Goal: Information Seeking & Learning: Learn about a topic

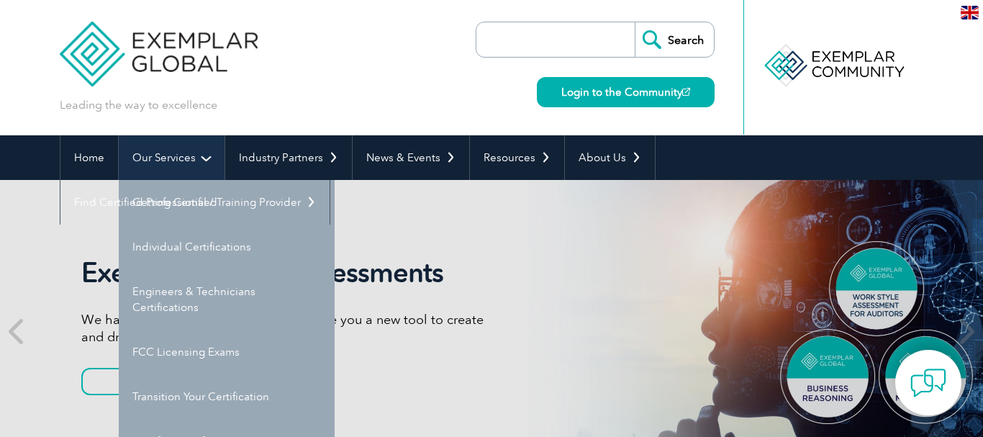
click at [169, 158] on link "Our Services" at bounding box center [172, 157] width 106 height 45
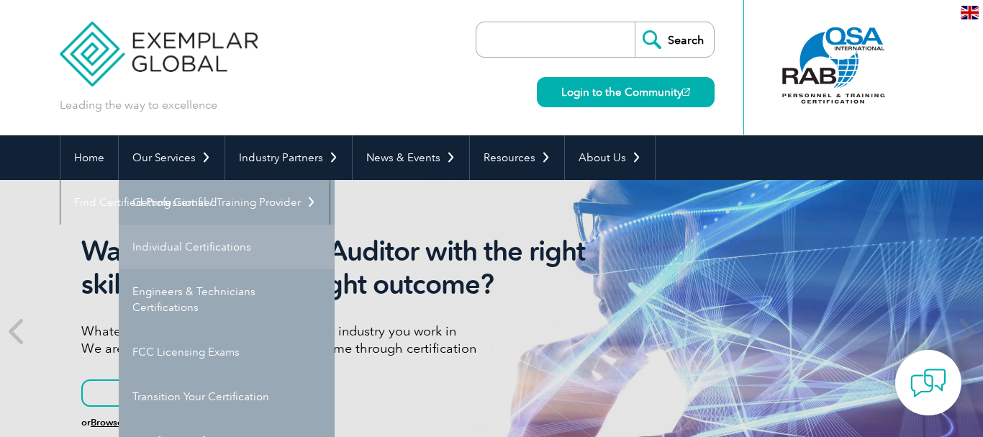
click at [215, 244] on link "Individual Certifications" at bounding box center [227, 247] width 216 height 45
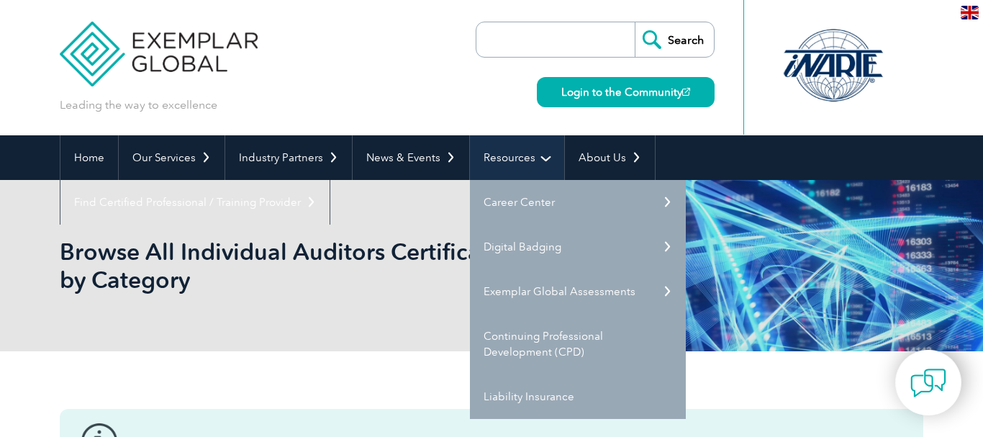
click at [544, 147] on link "Resources" at bounding box center [517, 157] width 94 height 45
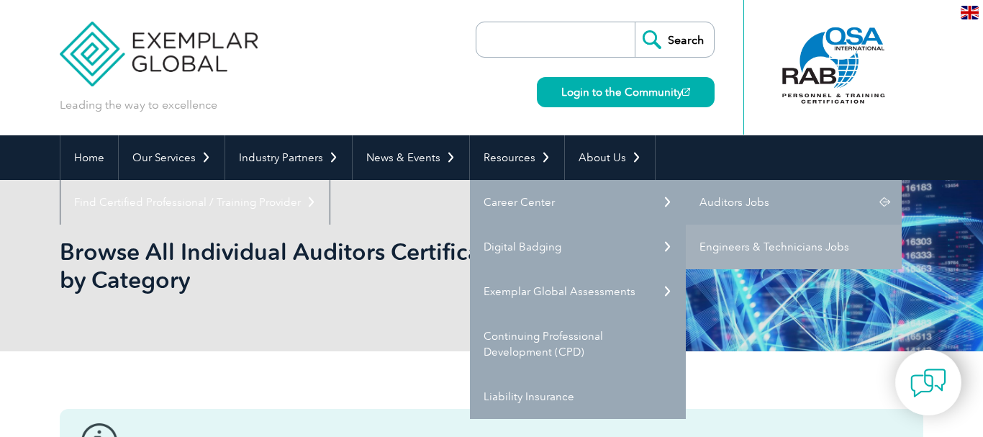
click at [726, 201] on link "Auditors Jobs" at bounding box center [794, 202] width 216 height 45
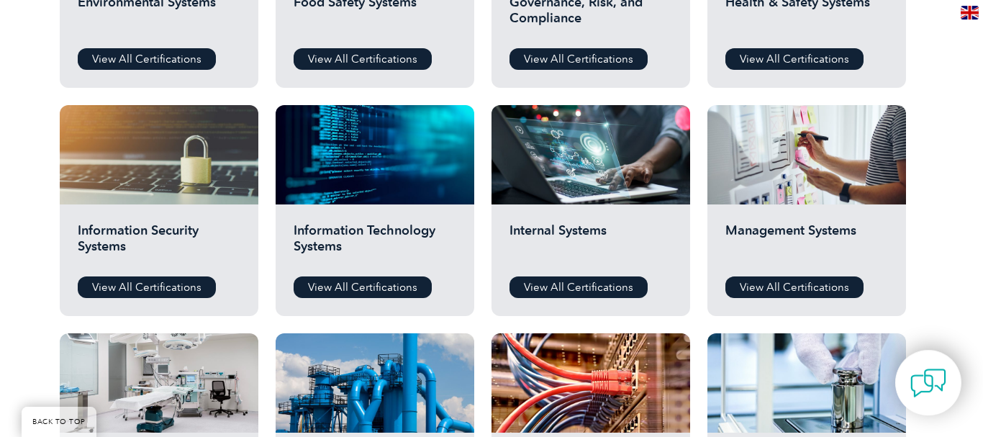
scroll to position [672, 0]
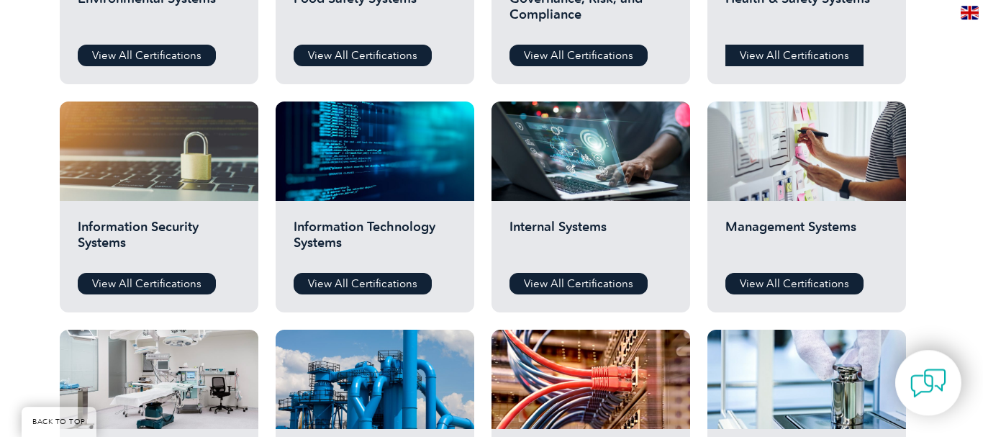
click at [818, 51] on link "View All Certifications" at bounding box center [795, 56] width 138 height 22
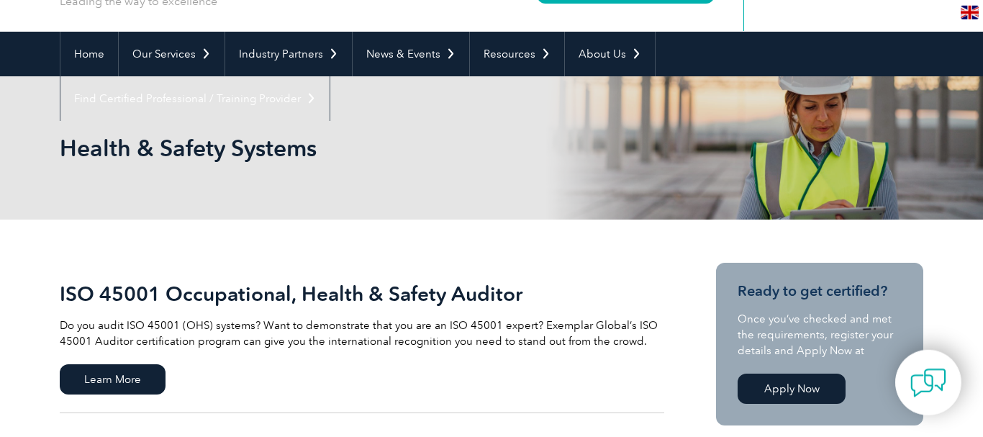
scroll to position [89, 0]
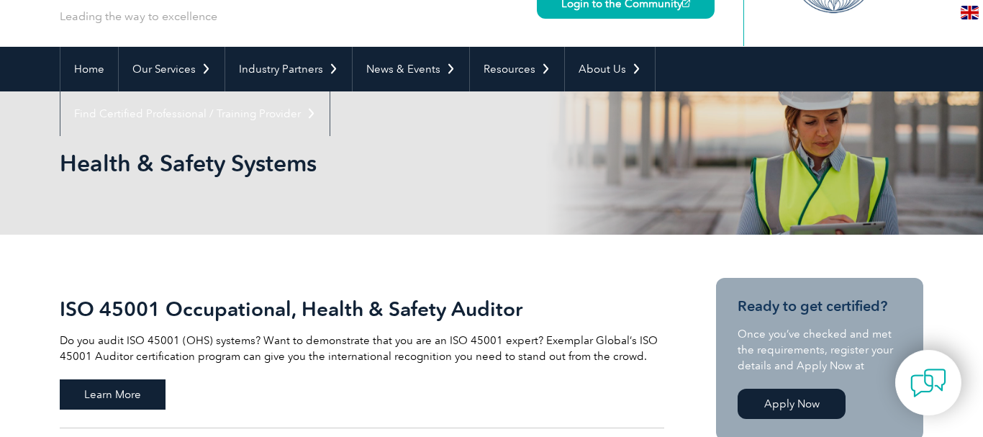
click at [104, 386] on span "Learn More" at bounding box center [113, 394] width 106 height 30
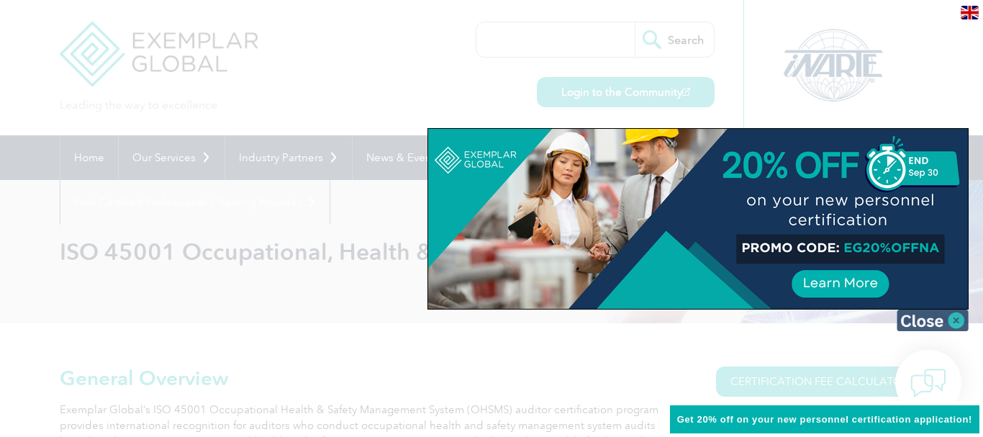
click at [957, 322] on img at bounding box center [933, 321] width 72 height 22
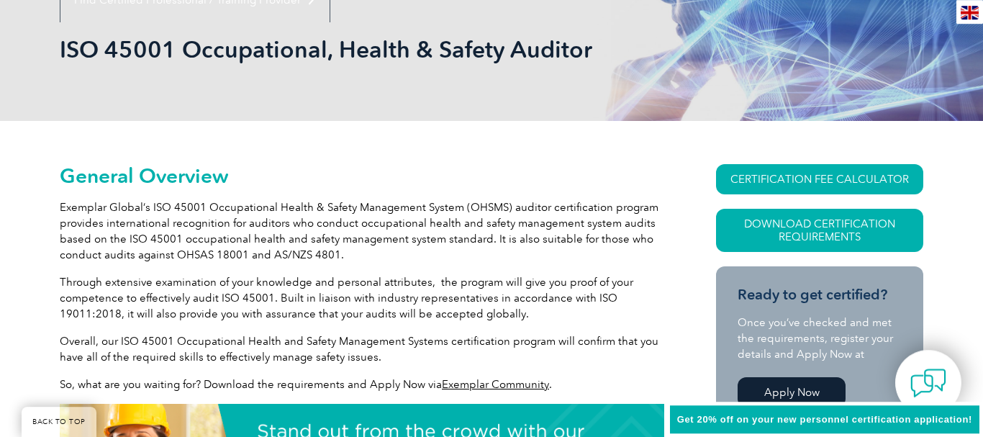
scroll to position [269, 0]
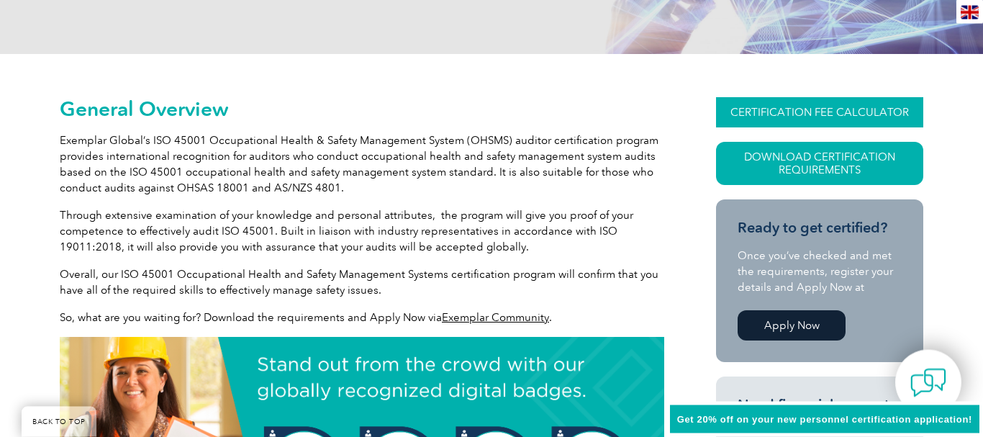
click at [863, 106] on link "CERTIFICATION FEE CALCULATOR" at bounding box center [819, 112] width 207 height 30
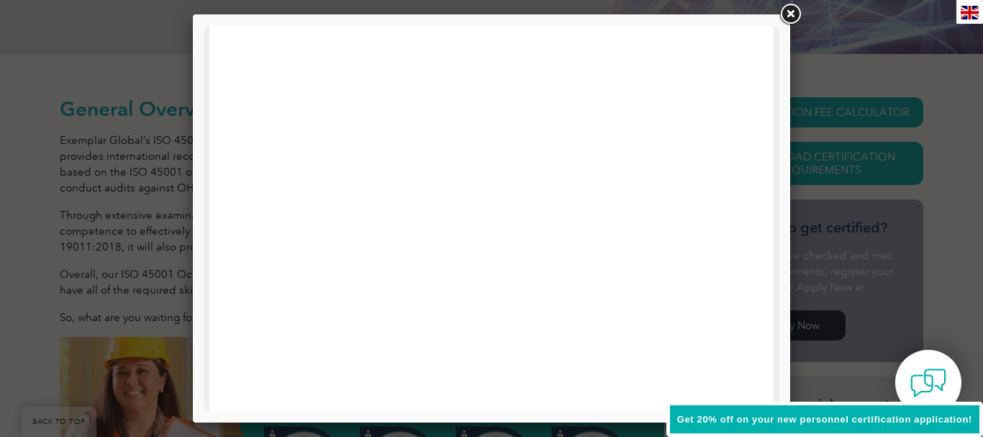
scroll to position [236, 0]
click at [715, 279] on iframe at bounding box center [491, 347] width 507 height 1080
